Goal: Ask a question: Seek information or help from site administrators or community

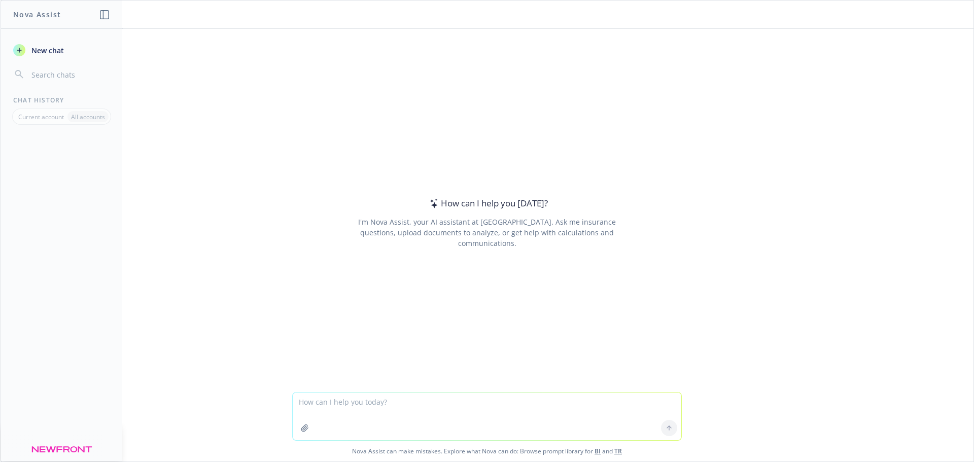
click at [687, 114] on div "How can I help you [DATE]? I'm Nova Assist, your AI assistant at Newfront. Ask …" at bounding box center [487, 210] width 973 height 363
